Goal: Task Accomplishment & Management: Manage account settings

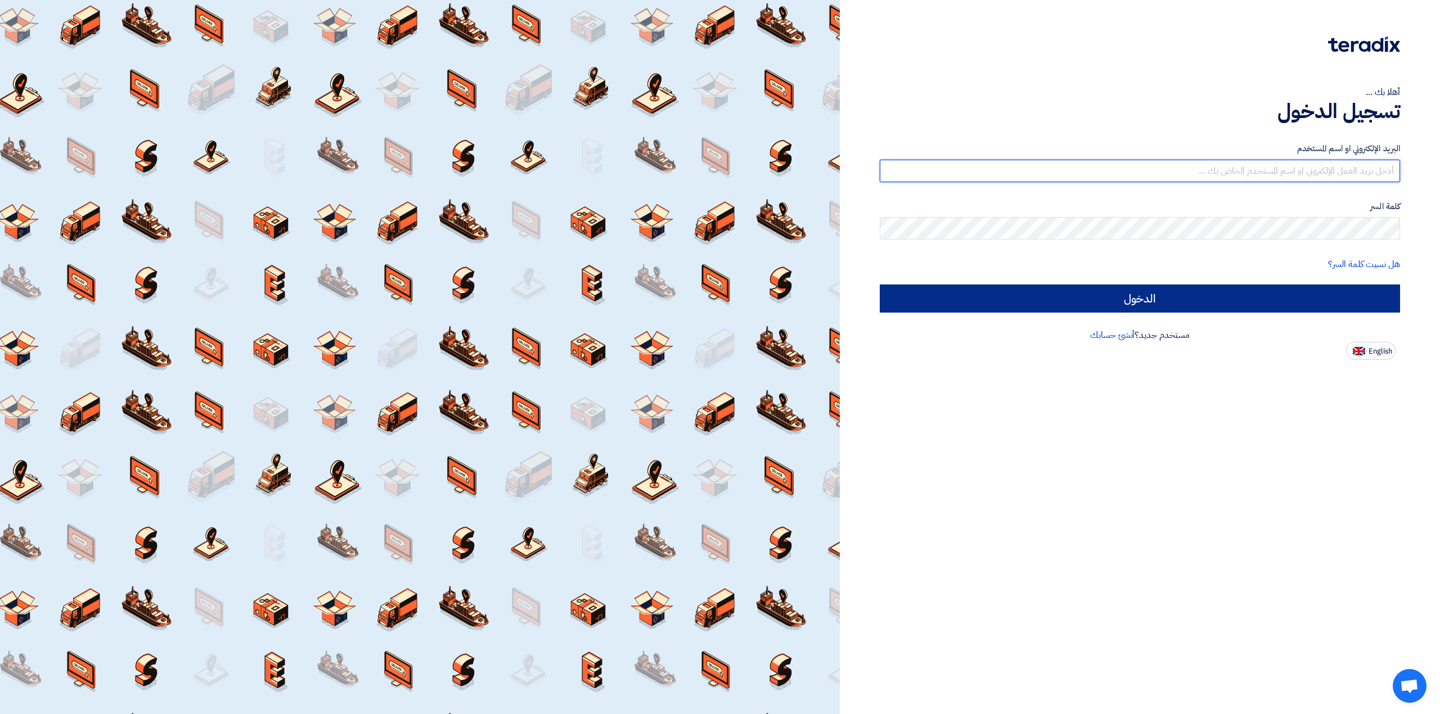
type input "[EMAIL_ADDRESS][DOMAIN_NAME]"
click at [1048, 298] on input "الدخول" at bounding box center [1140, 299] width 520 height 28
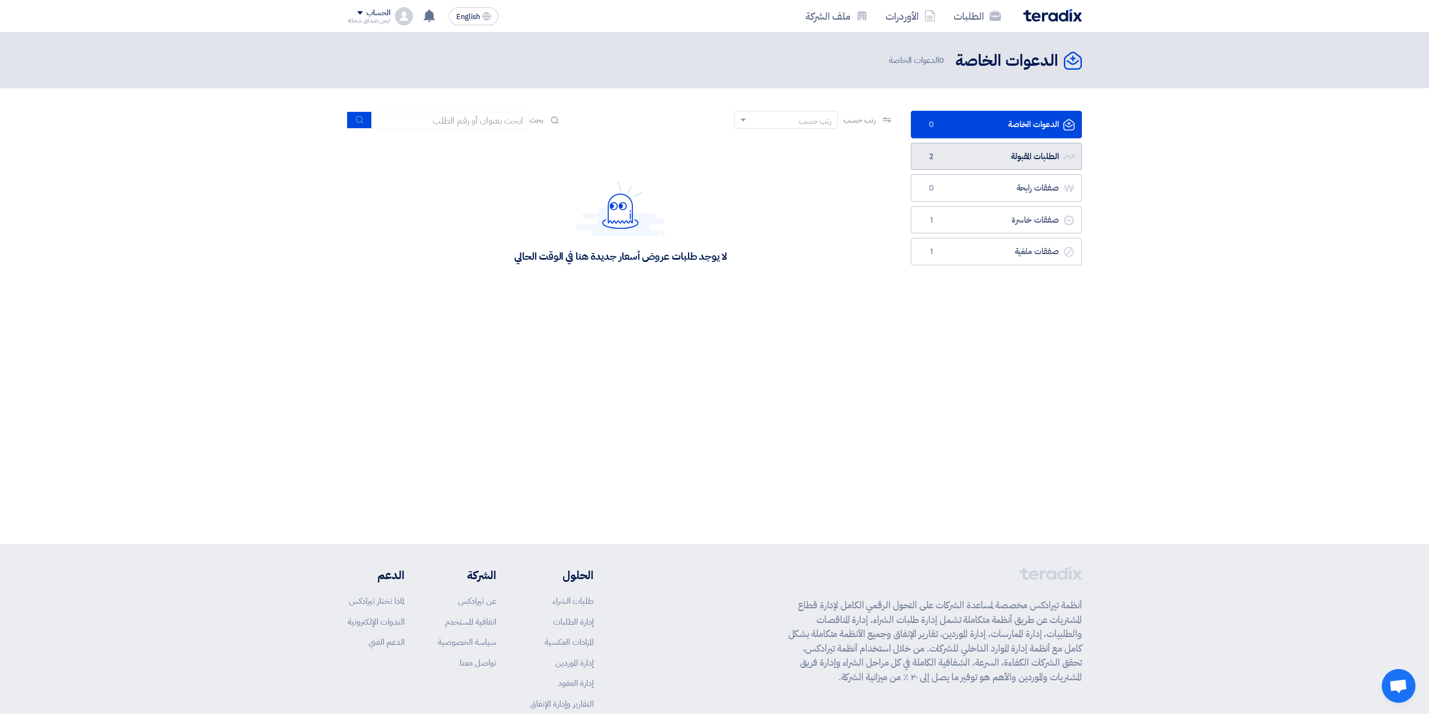
click at [943, 163] on link "الطلبات المقبولة الطلبات المقبولة 2" at bounding box center [996, 157] width 171 height 28
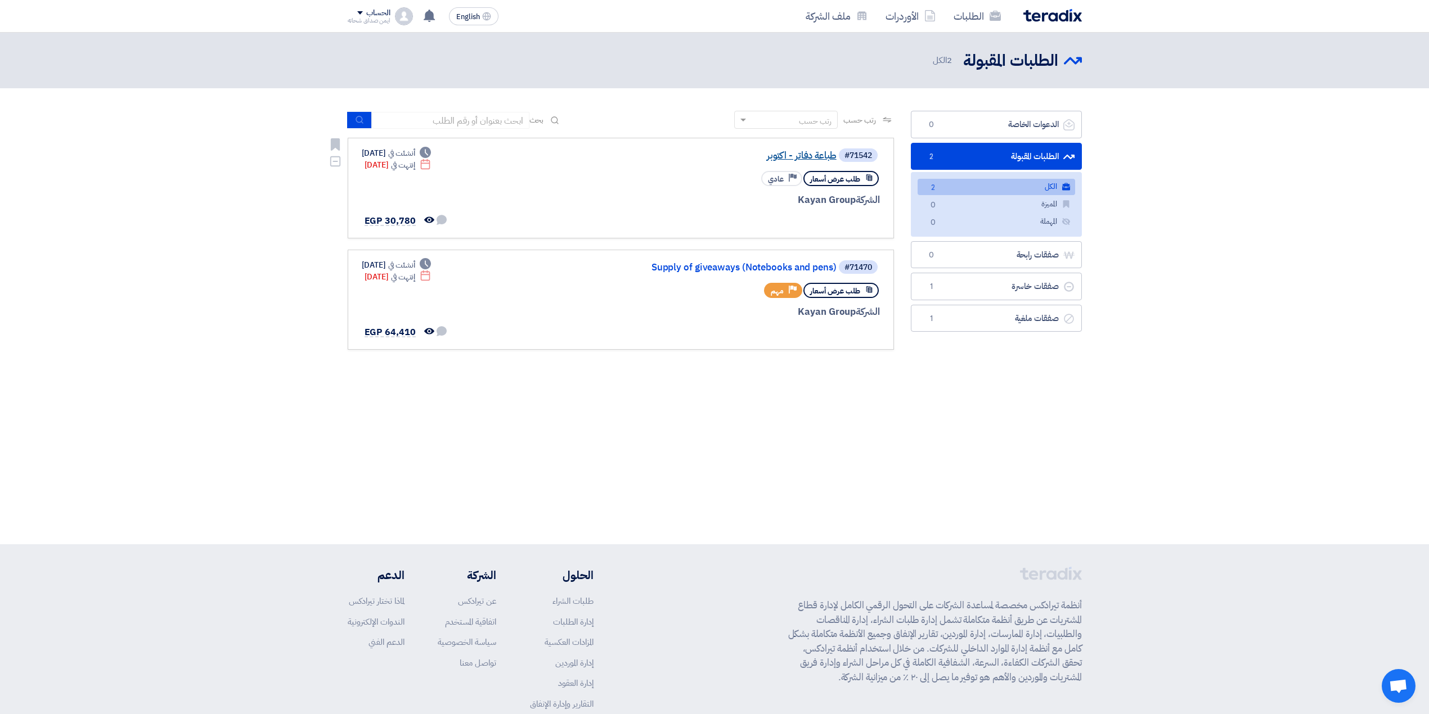
click at [806, 157] on link "طباعة دفاتر - اكتوبر" at bounding box center [723, 156] width 225 height 10
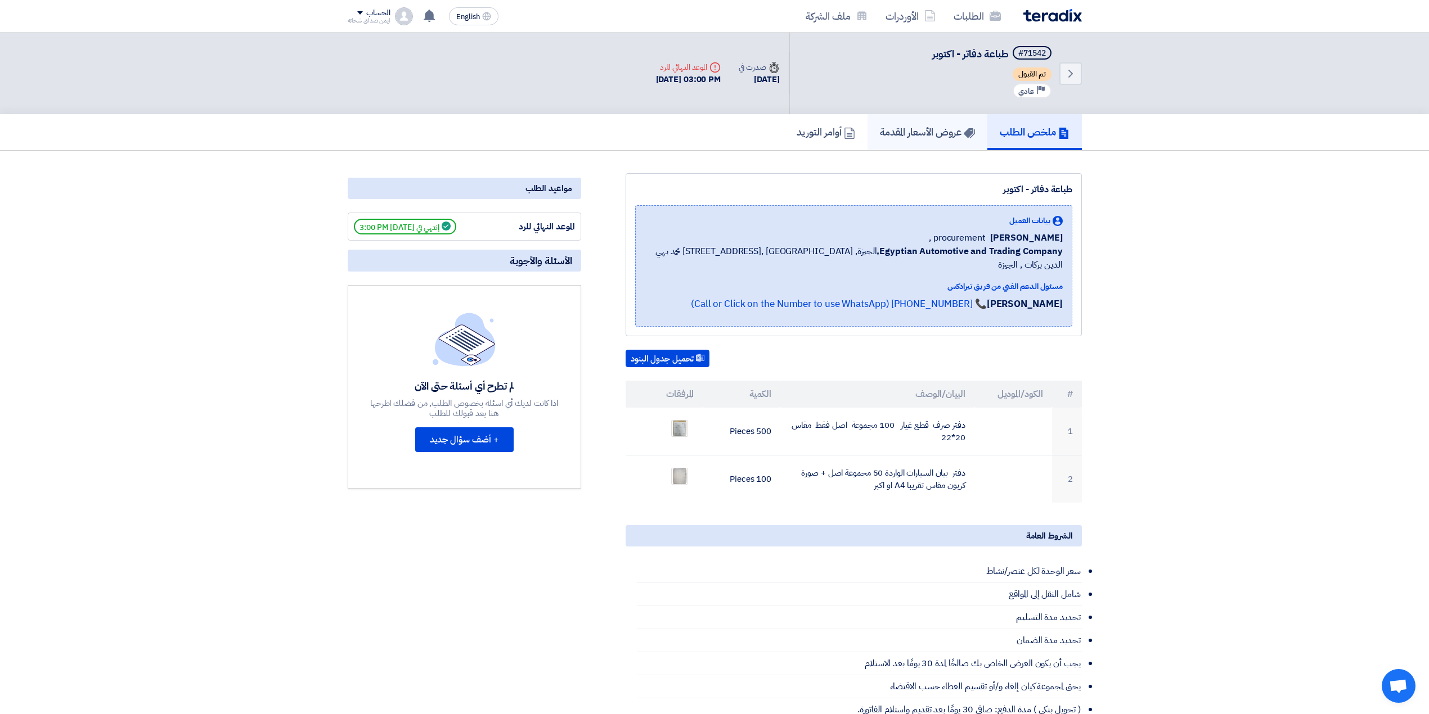
click at [954, 136] on h5 "عروض الأسعار المقدمة" at bounding box center [927, 131] width 95 height 13
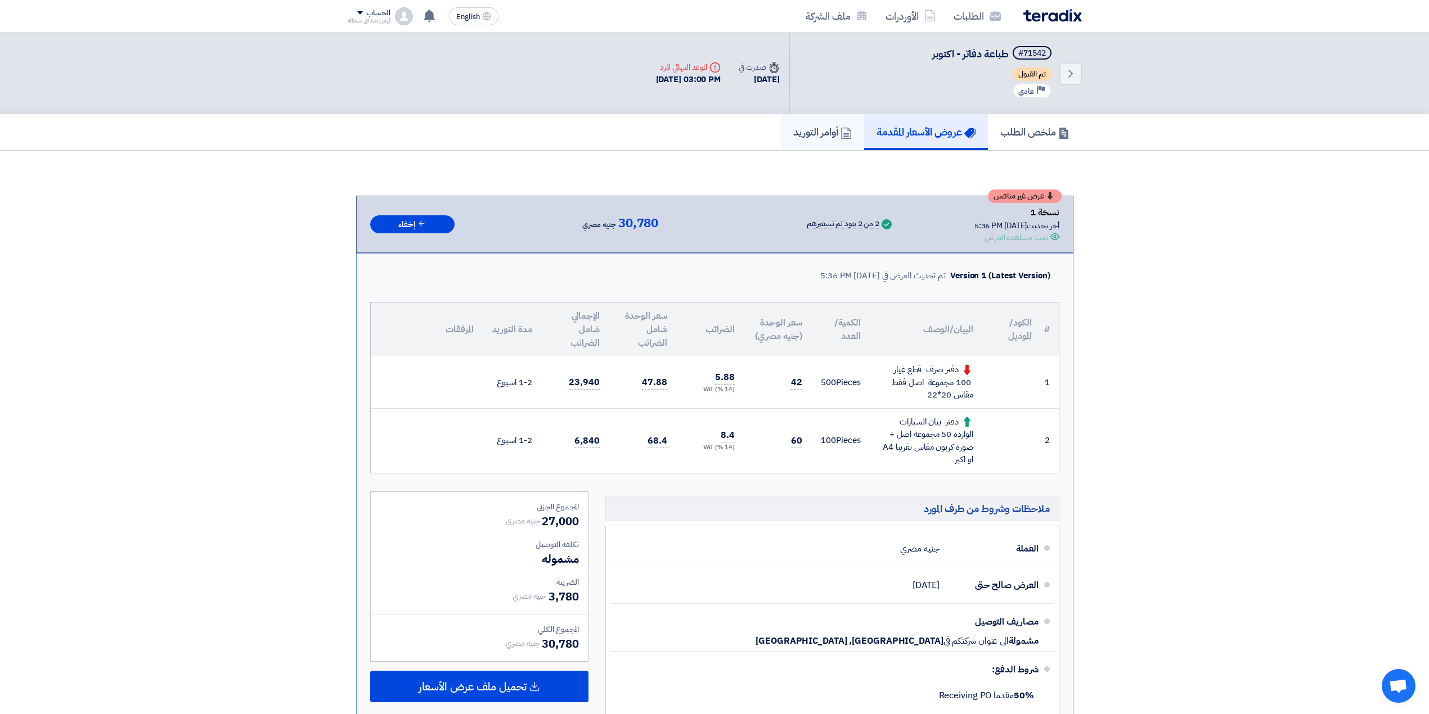
click at [826, 120] on link "أوامر التوريد" at bounding box center [822, 132] width 83 height 36
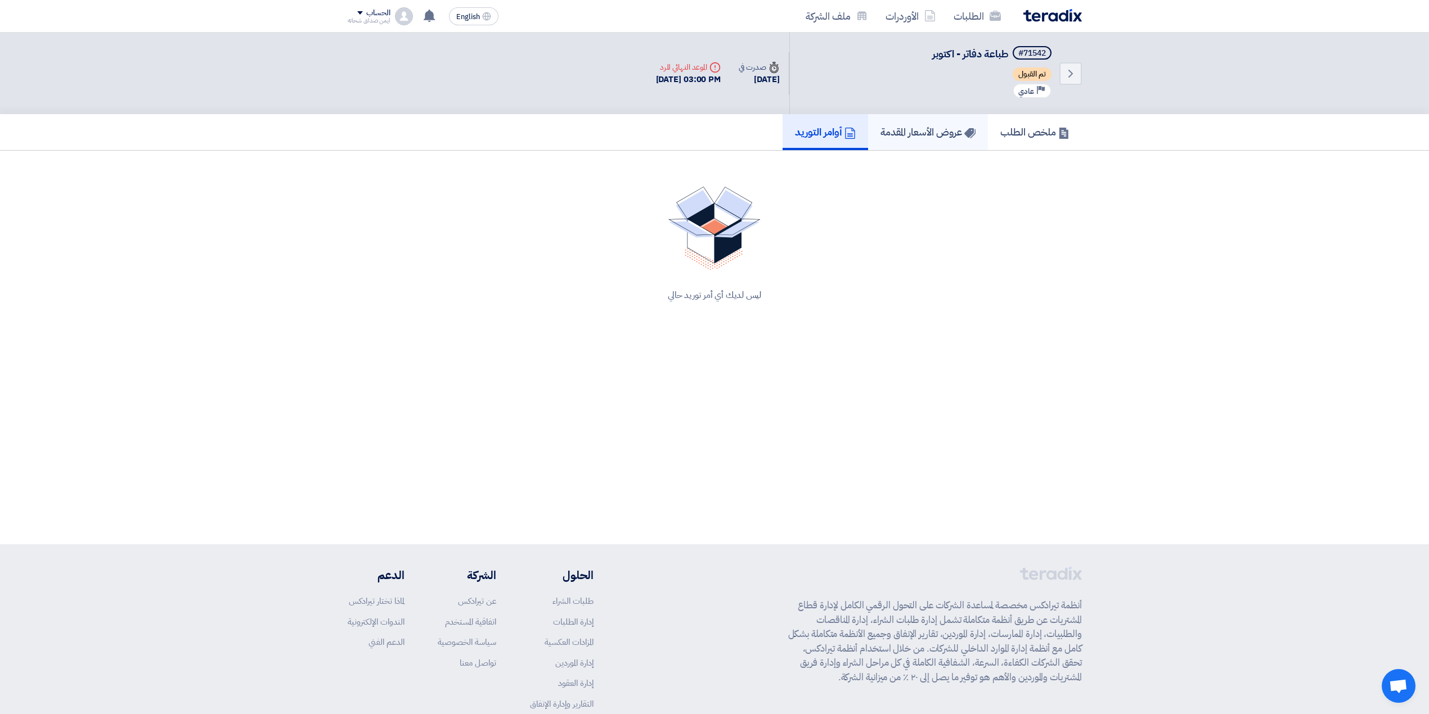
click at [937, 129] on h5 "عروض الأسعار المقدمة" at bounding box center [927, 131] width 95 height 13
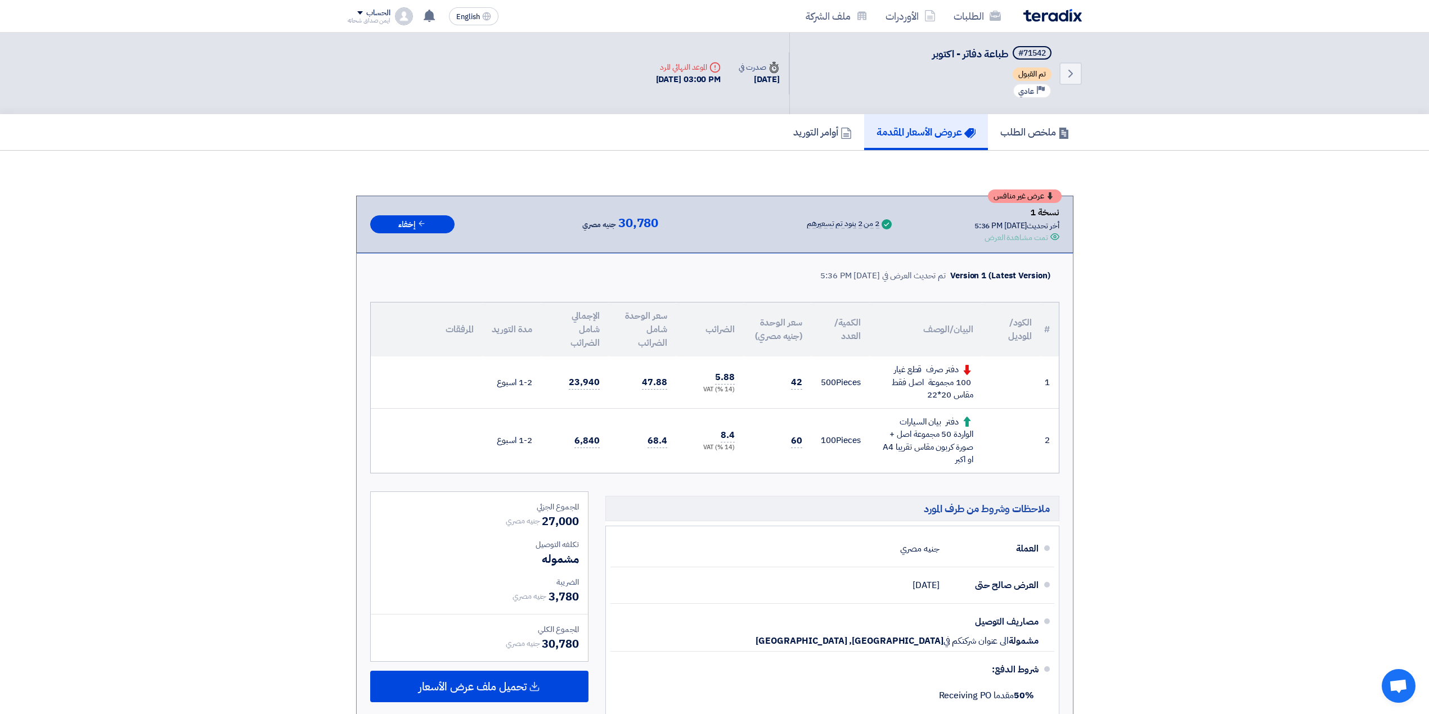
scroll to position [75, 0]
